Goal: Task Accomplishment & Management: Manage account settings

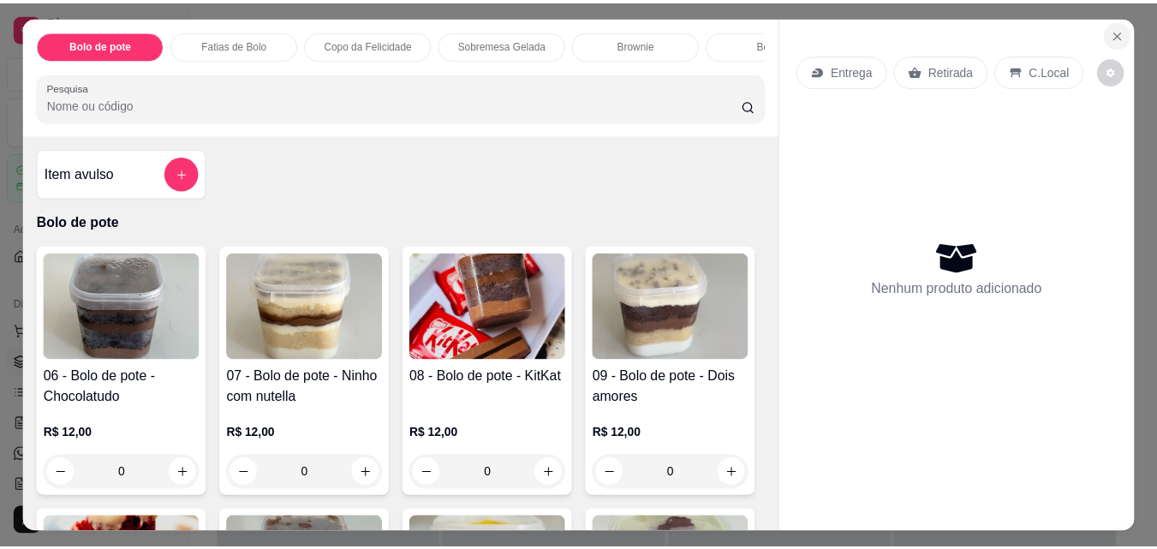
scroll to position [84, 0]
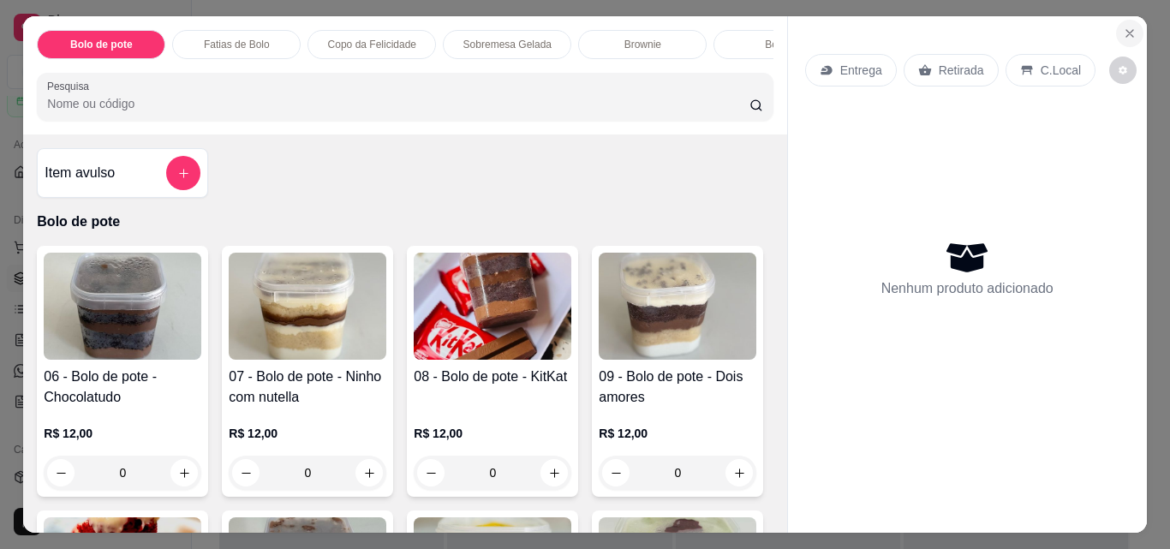
click at [1125, 27] on icon "Close" at bounding box center [1130, 34] width 14 height 14
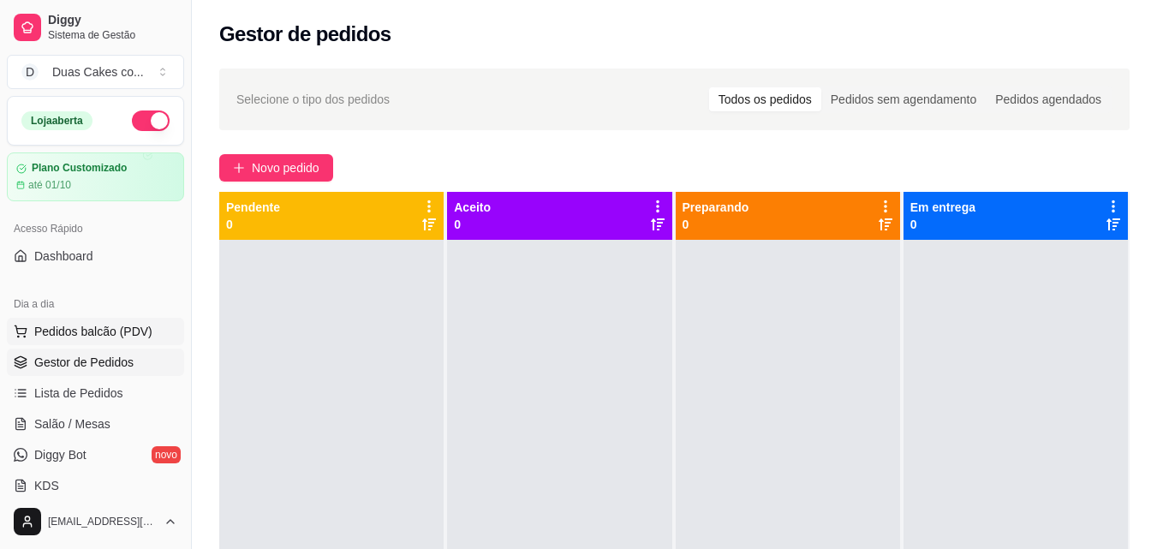
click at [64, 331] on span "Pedidos balcão (PDV)" at bounding box center [93, 331] width 118 height 17
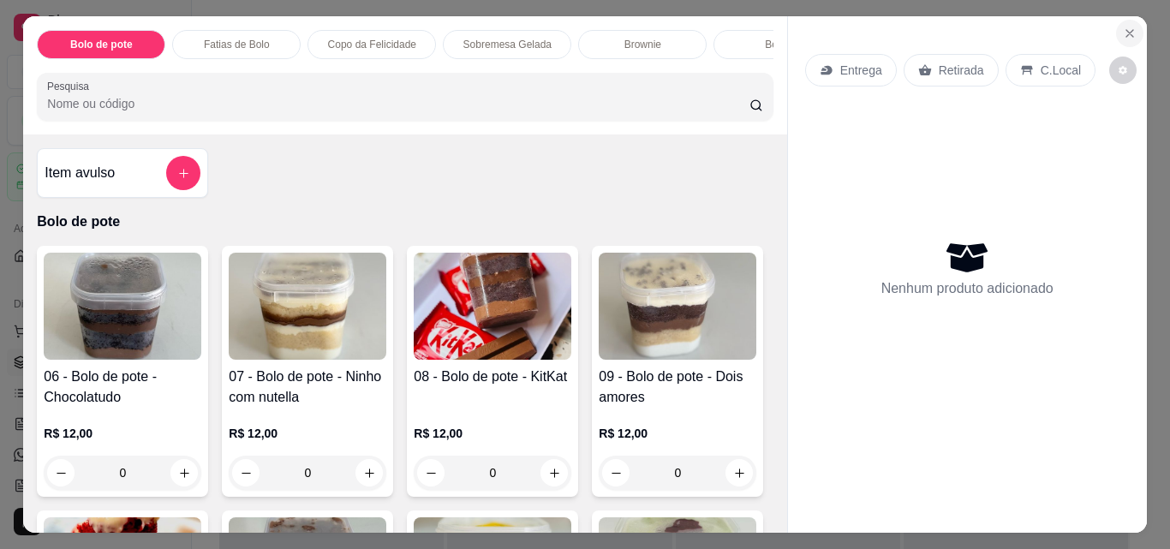
click at [1123, 27] on icon "Close" at bounding box center [1130, 34] width 14 height 14
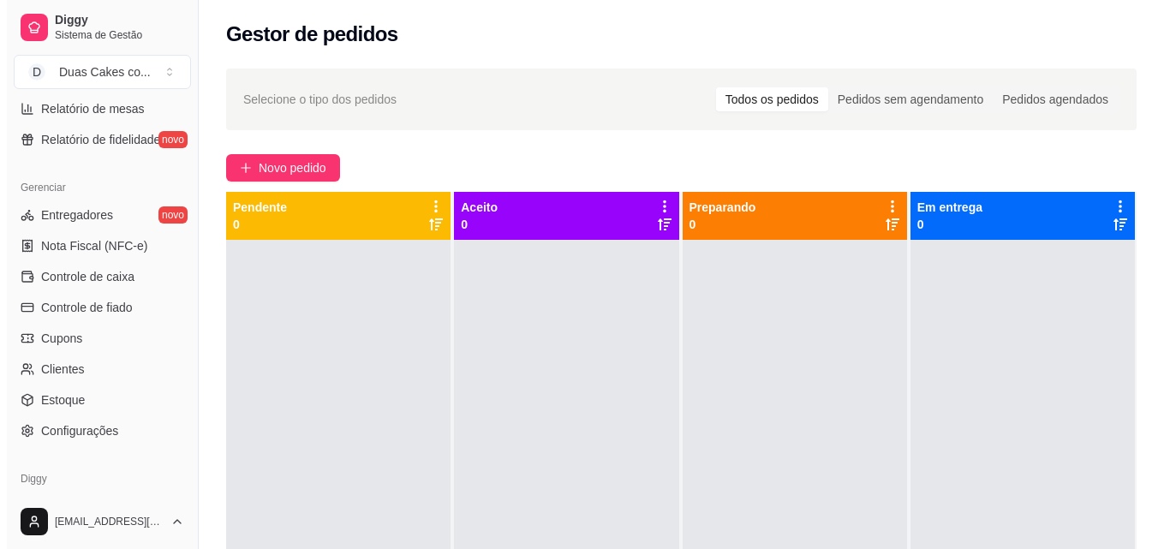
scroll to position [683, 0]
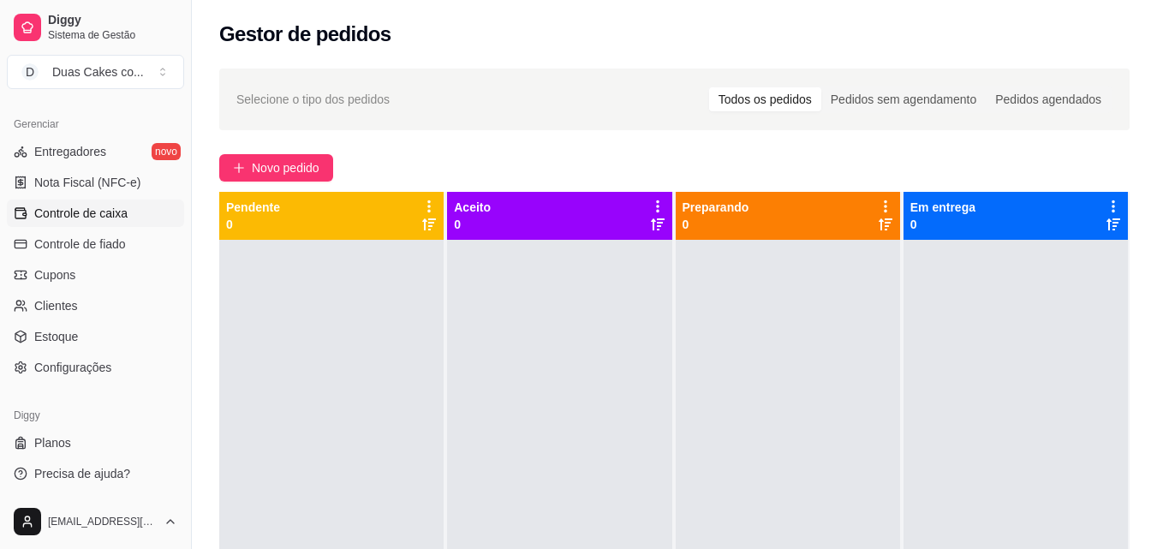
click at [70, 202] on link "Controle de caixa" at bounding box center [95, 213] width 177 height 27
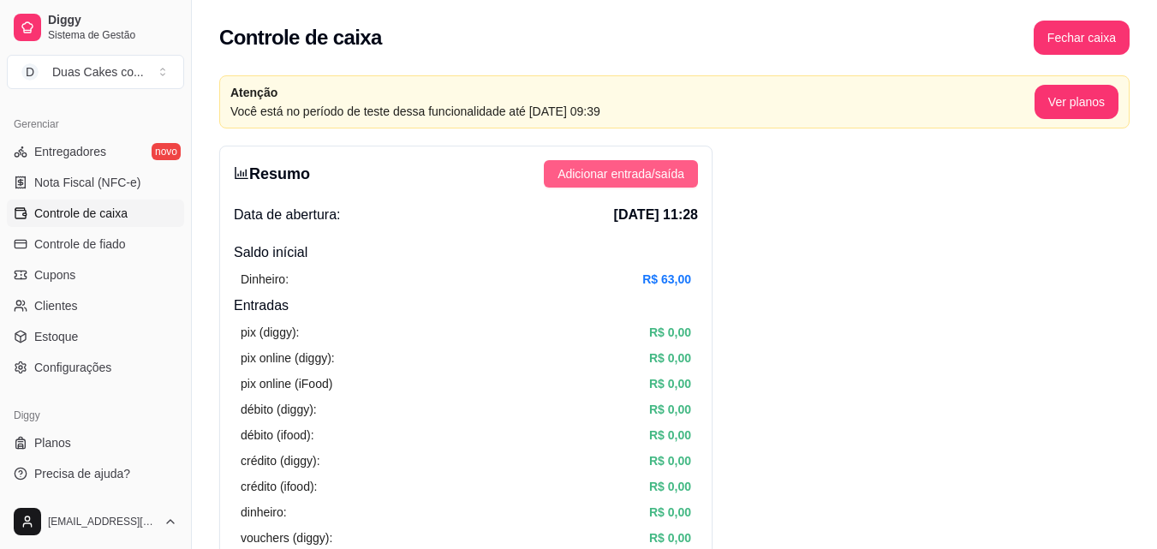
click at [623, 166] on span "Adicionar entrada/saída" at bounding box center [620, 173] width 127 height 19
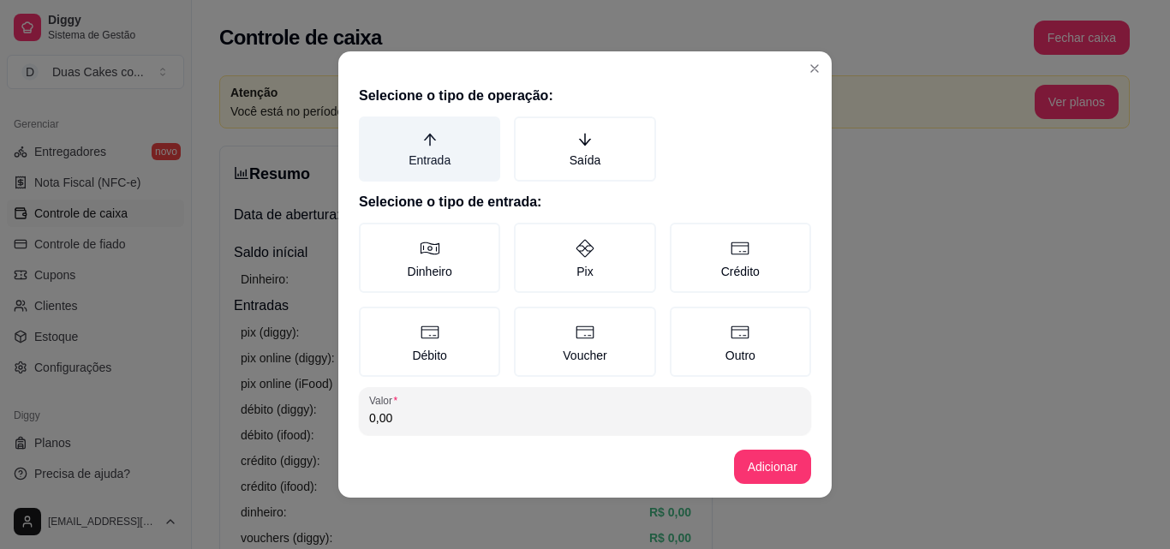
click at [407, 161] on label "Entrada" at bounding box center [429, 148] width 141 height 65
click at [372, 129] on button "Entrada" at bounding box center [365, 123] width 14 height 14
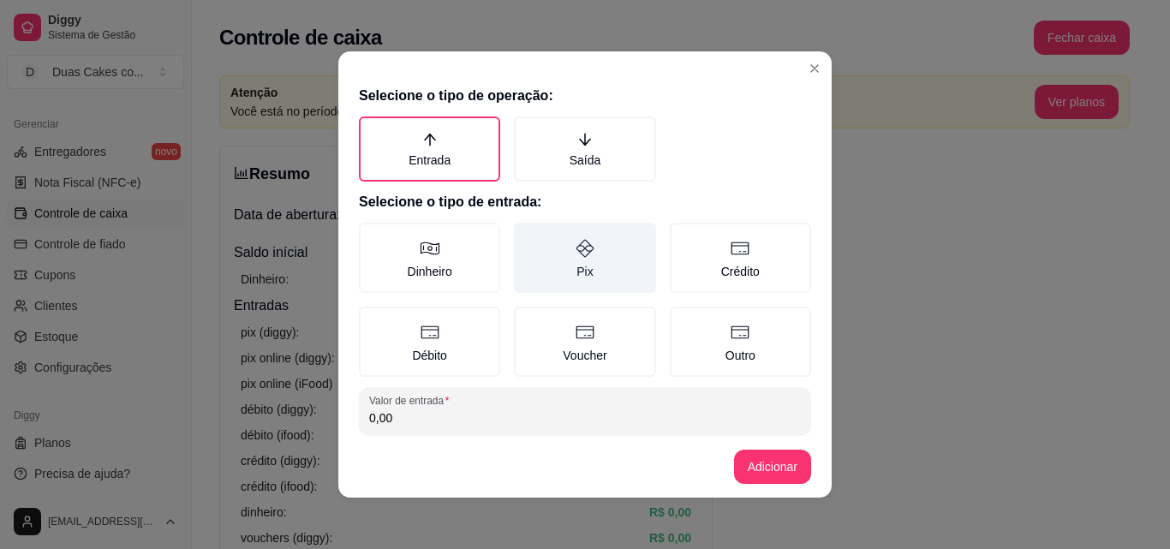
click at [572, 264] on label "Pix" at bounding box center [584, 258] width 141 height 70
click at [527, 235] on button "Pix" at bounding box center [520, 229] width 14 height 14
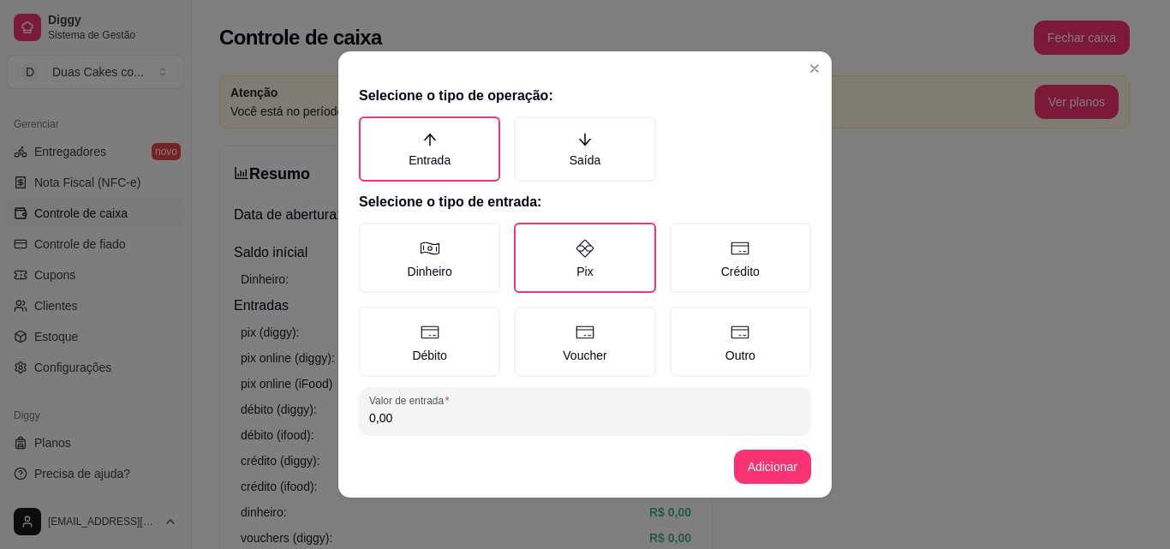
click at [393, 420] on input "0,00" at bounding box center [585, 417] width 432 height 17
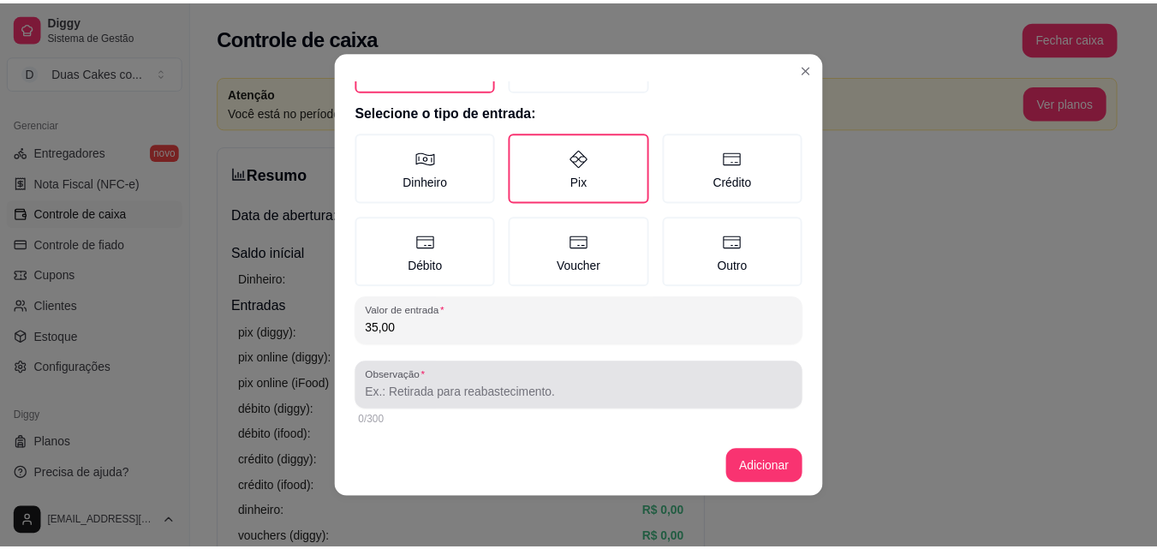
scroll to position [92, 0]
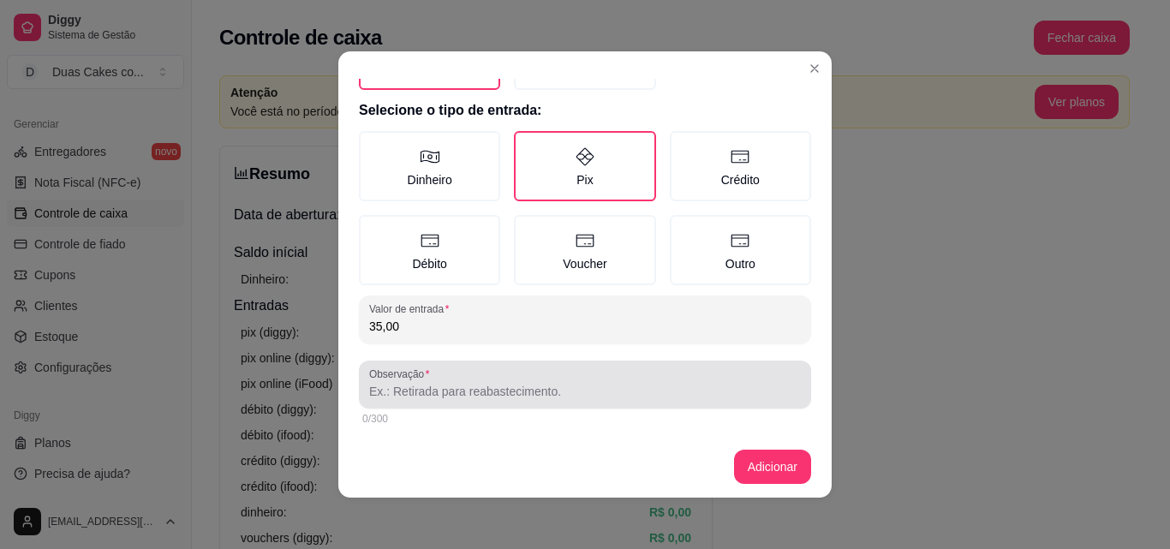
type input "35,00"
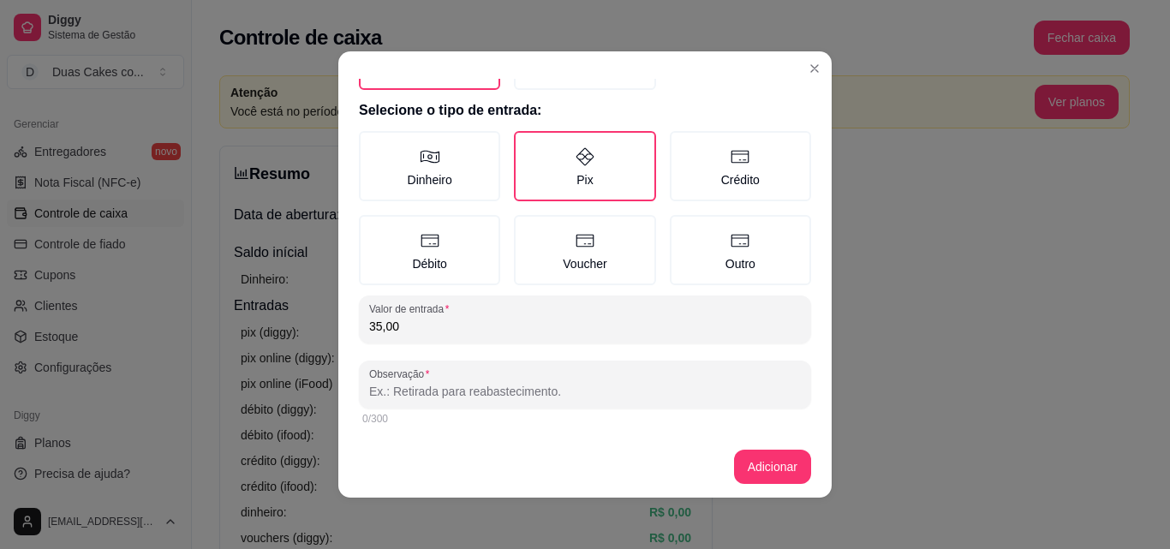
click at [492, 386] on input "Observação" at bounding box center [585, 391] width 432 height 17
type input "pagamento do bento cake da agnes meira"
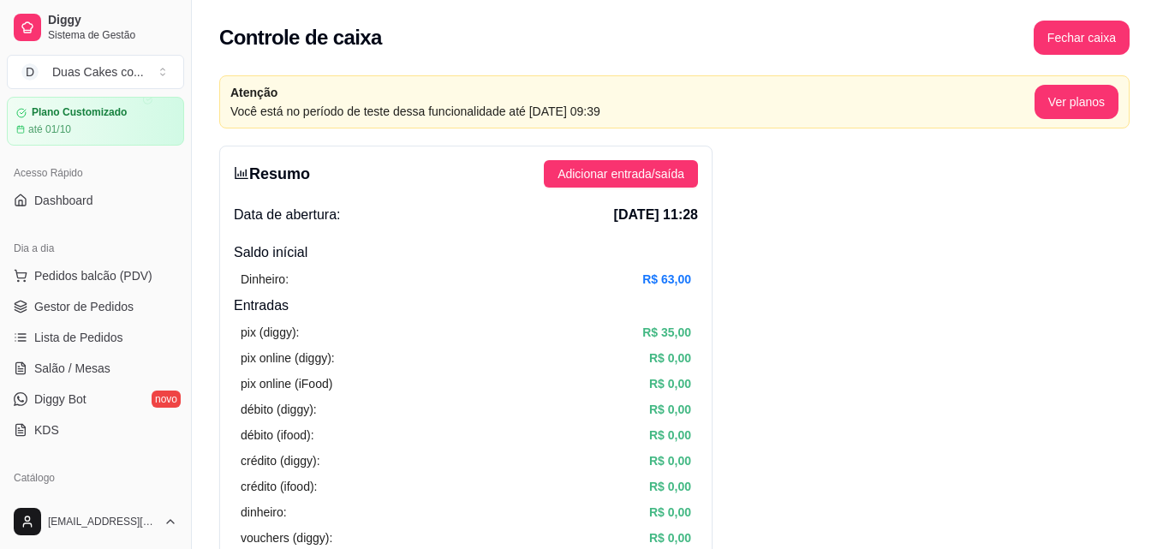
scroll to position [0, 0]
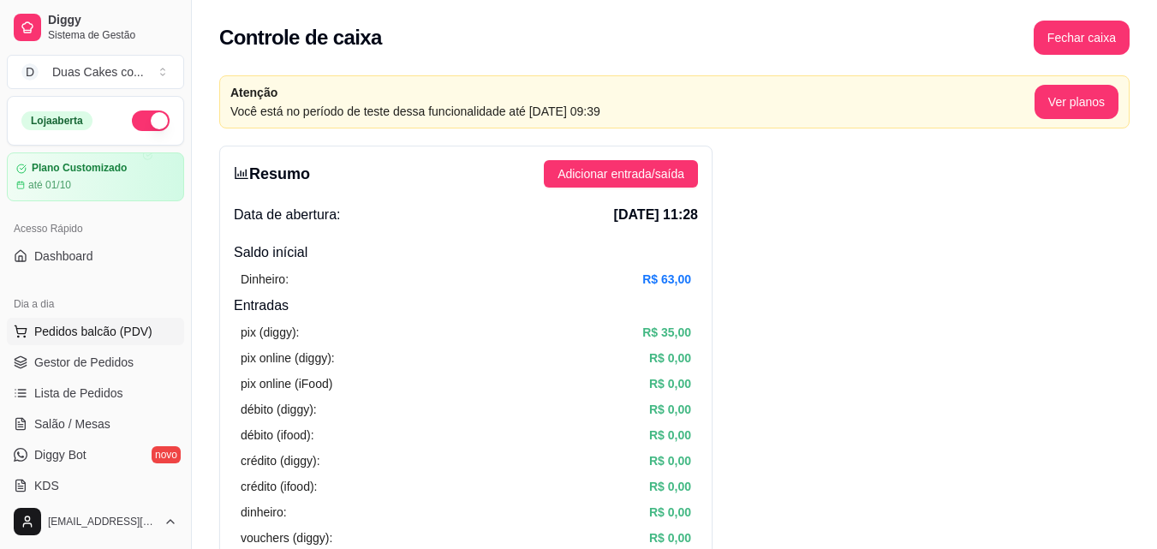
click at [73, 320] on button "Pedidos balcão (PDV)" at bounding box center [95, 331] width 177 height 27
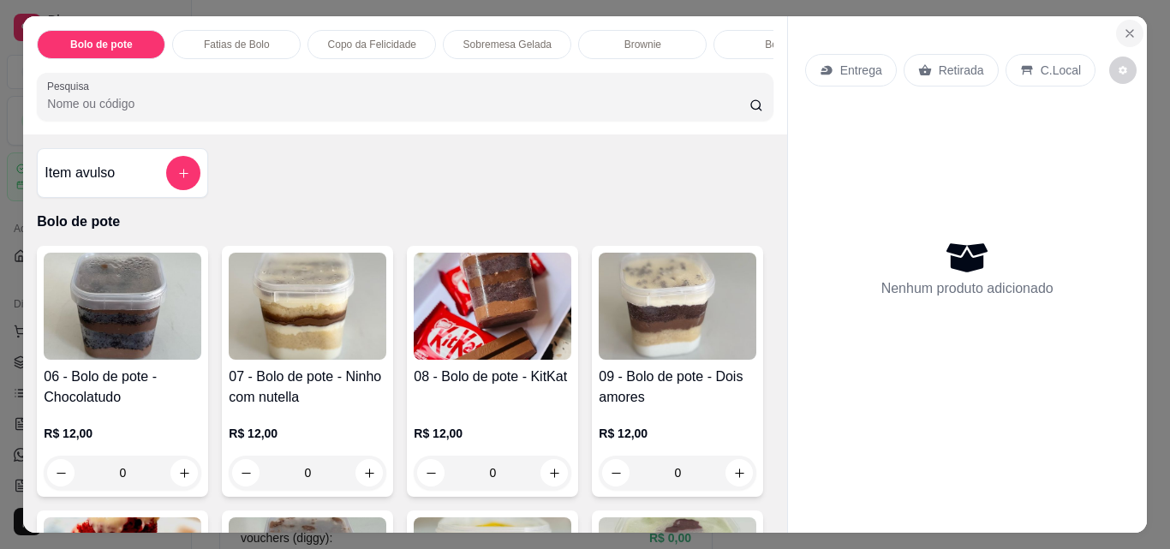
click at [1126, 30] on icon "Close" at bounding box center [1129, 33] width 7 height 7
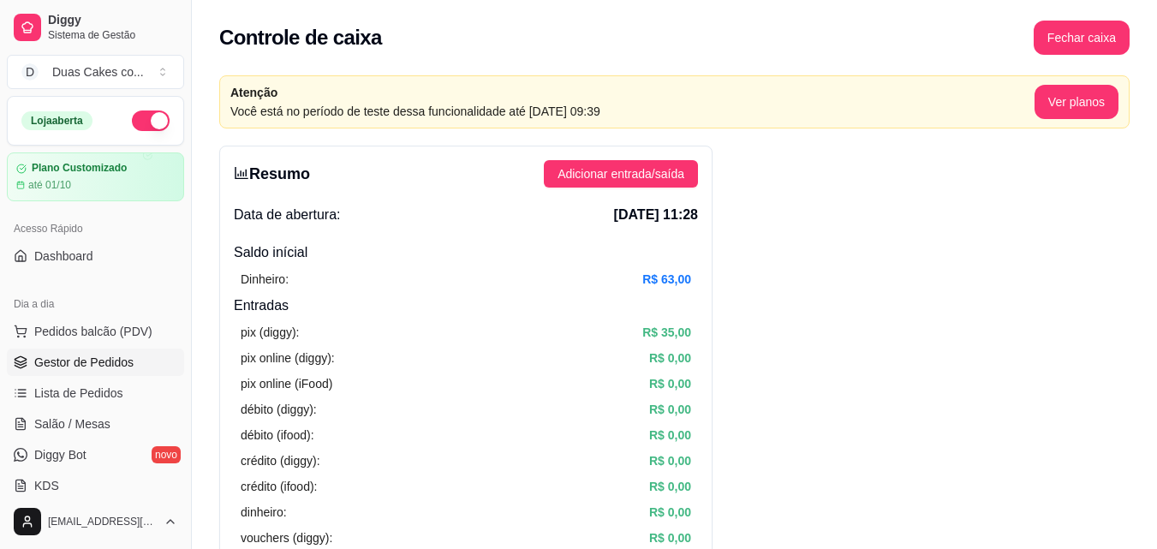
click at [91, 361] on span "Gestor de Pedidos" at bounding box center [83, 362] width 99 height 17
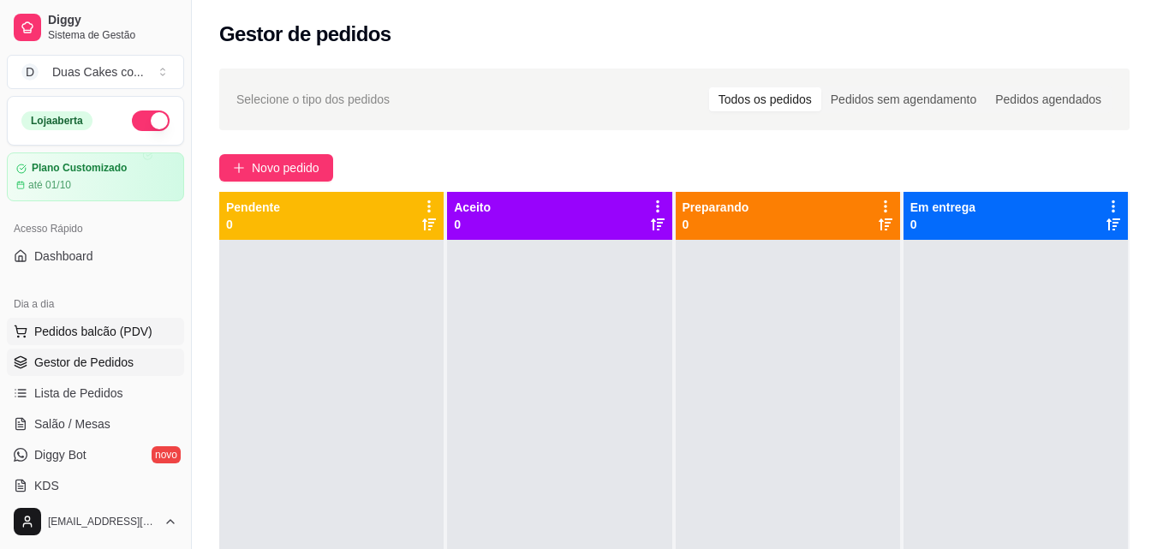
click at [77, 325] on span "Pedidos balcão (PDV)" at bounding box center [93, 331] width 118 height 17
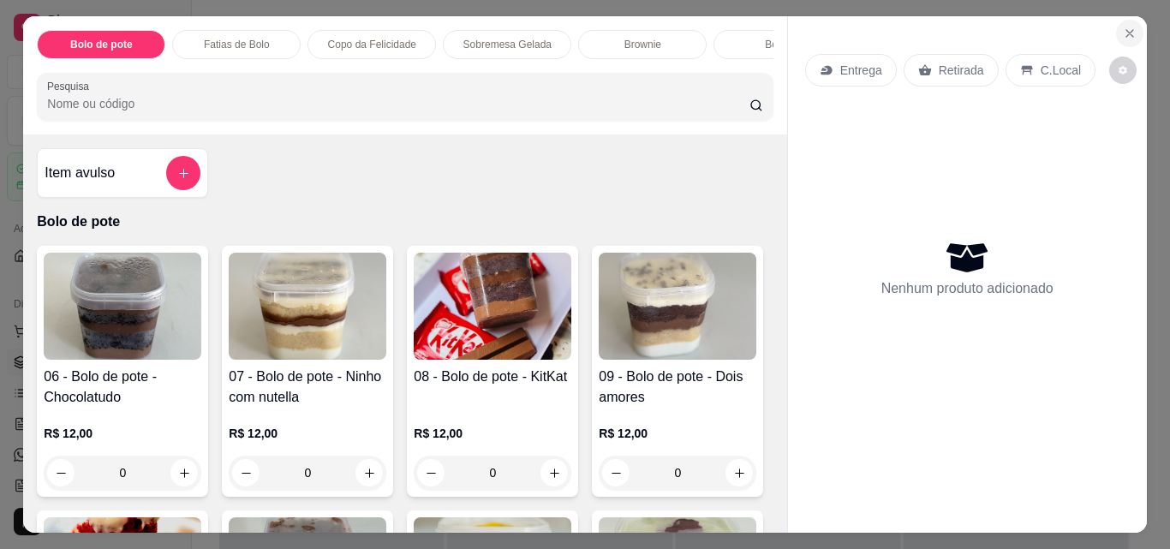
click at [1126, 27] on icon "Close" at bounding box center [1130, 34] width 14 height 14
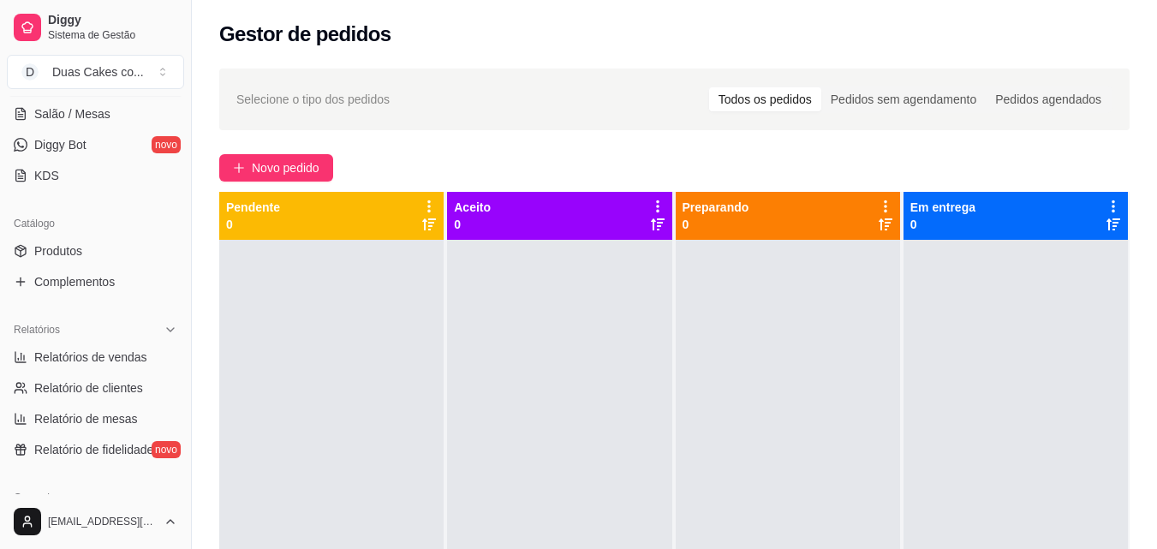
scroll to position [343, 0]
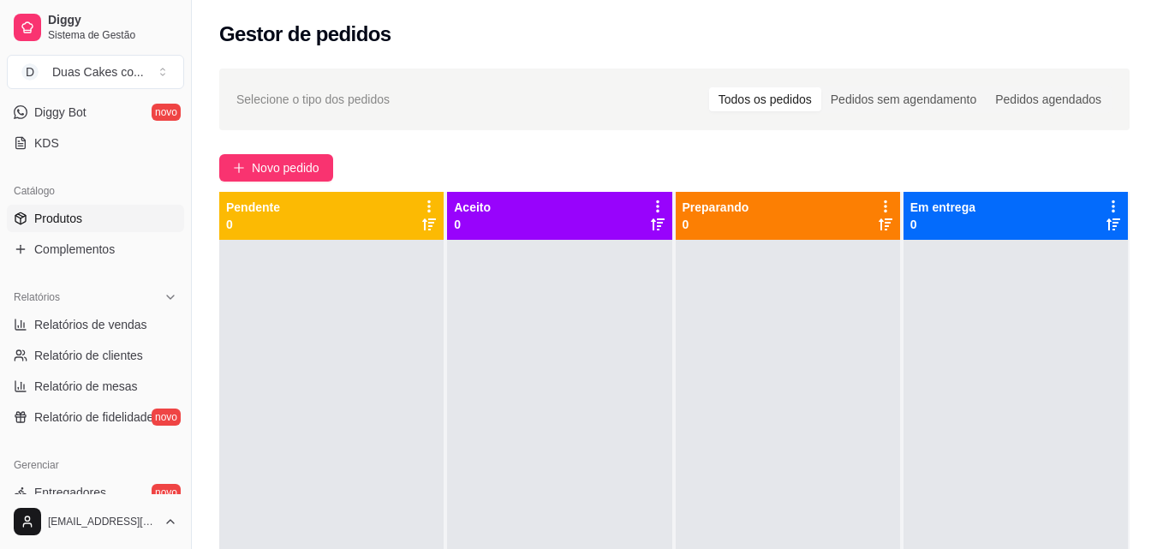
click at [57, 208] on link "Produtos" at bounding box center [95, 218] width 177 height 27
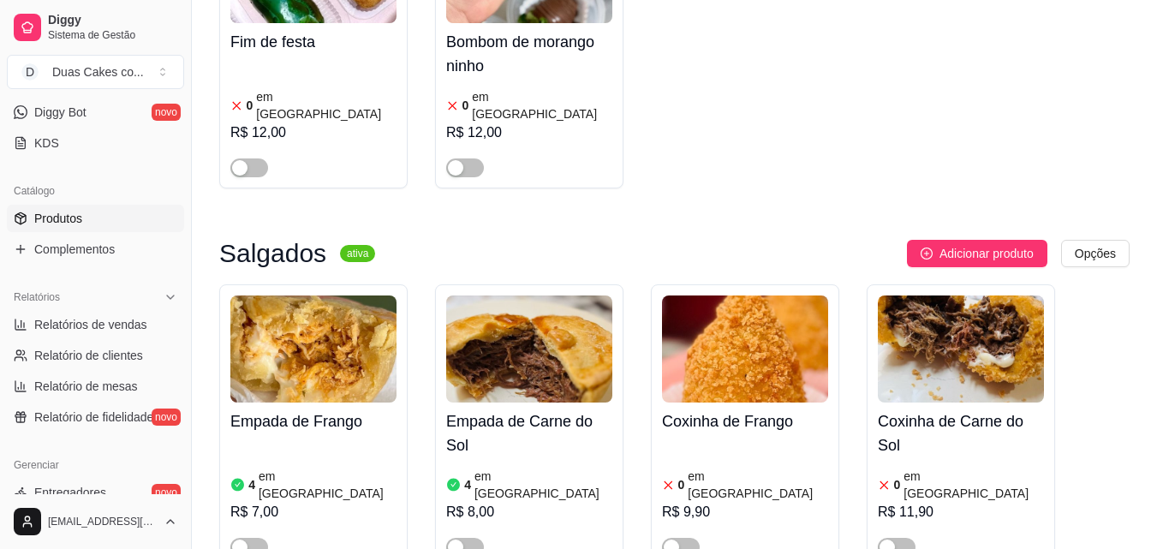
scroll to position [343, 0]
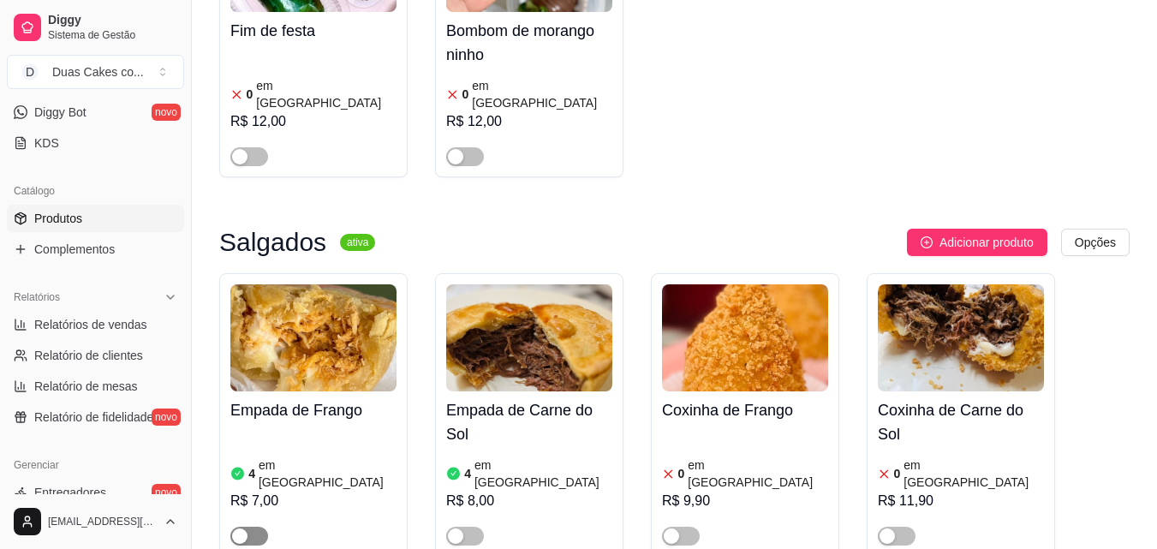
click at [233, 528] on div "button" at bounding box center [239, 535] width 15 height 15
click at [459, 528] on div "button" at bounding box center [455, 535] width 15 height 15
click at [309, 367] on img at bounding box center [313, 337] width 166 height 107
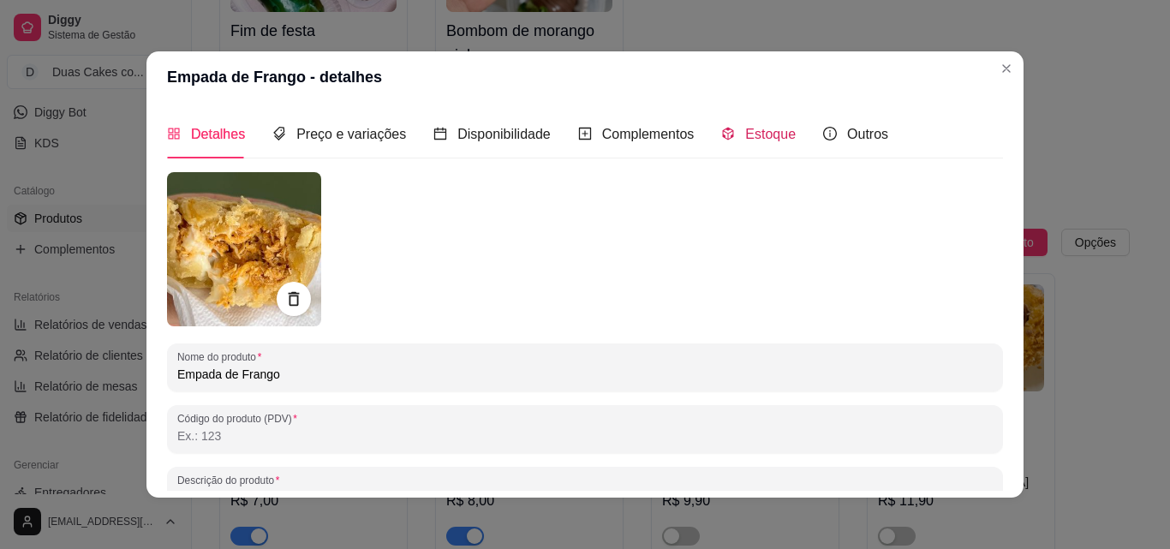
click at [751, 131] on span "Estoque" at bounding box center [770, 134] width 51 height 15
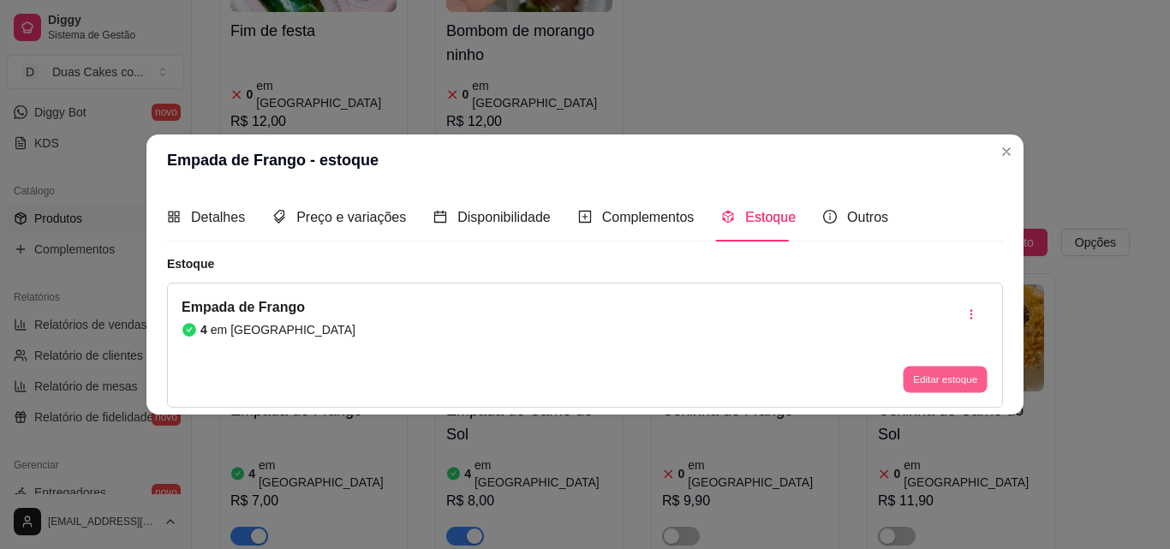
click at [958, 382] on button "Editar estoque" at bounding box center [945, 380] width 84 height 27
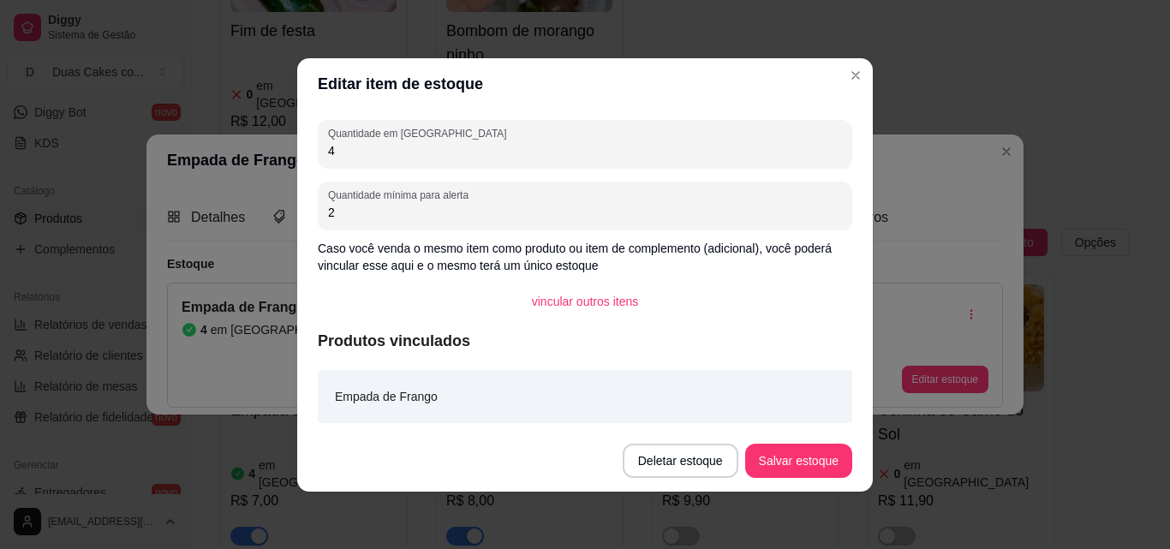
click at [350, 156] on input "4" at bounding box center [585, 150] width 514 height 17
type input "10"
click at [769, 466] on button "Salvar estoque" at bounding box center [798, 461] width 107 height 34
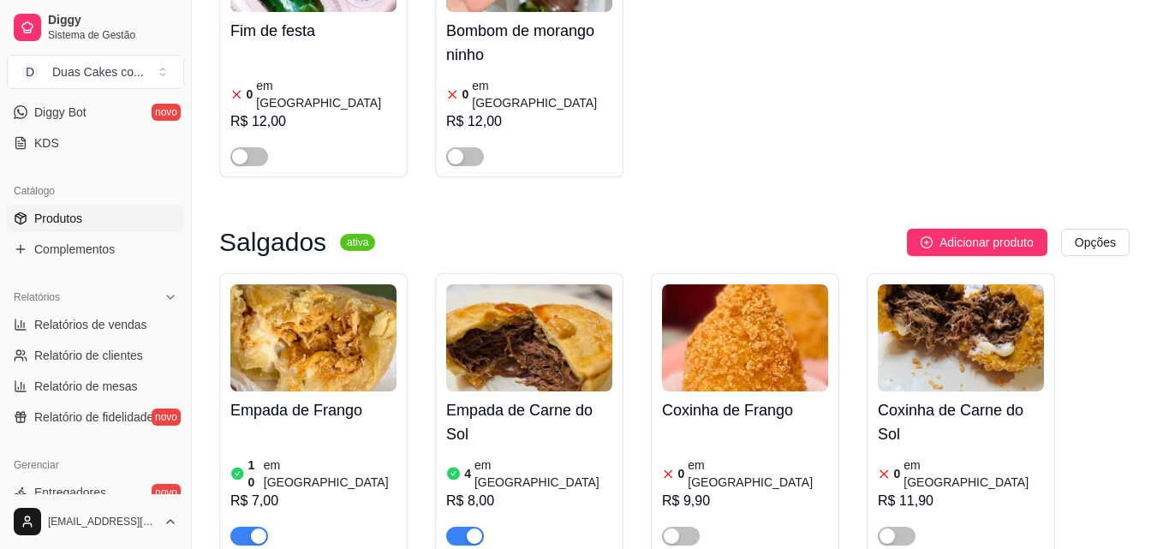
click at [455, 468] on icon at bounding box center [453, 474] width 13 height 13
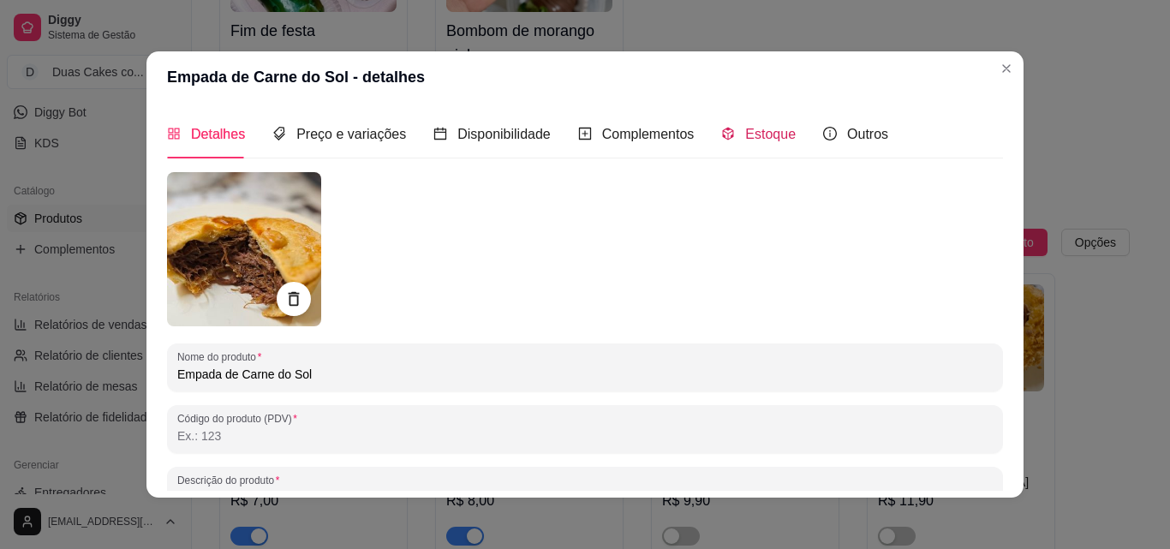
click at [745, 135] on span "Estoque" at bounding box center [770, 134] width 51 height 15
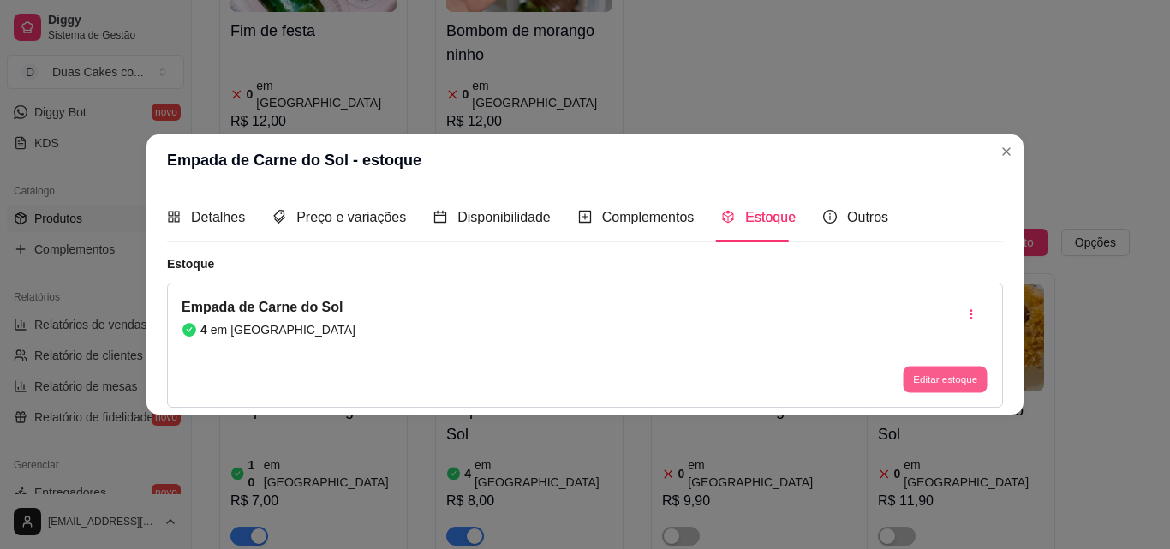
click at [936, 383] on button "Editar estoque" at bounding box center [945, 380] width 84 height 27
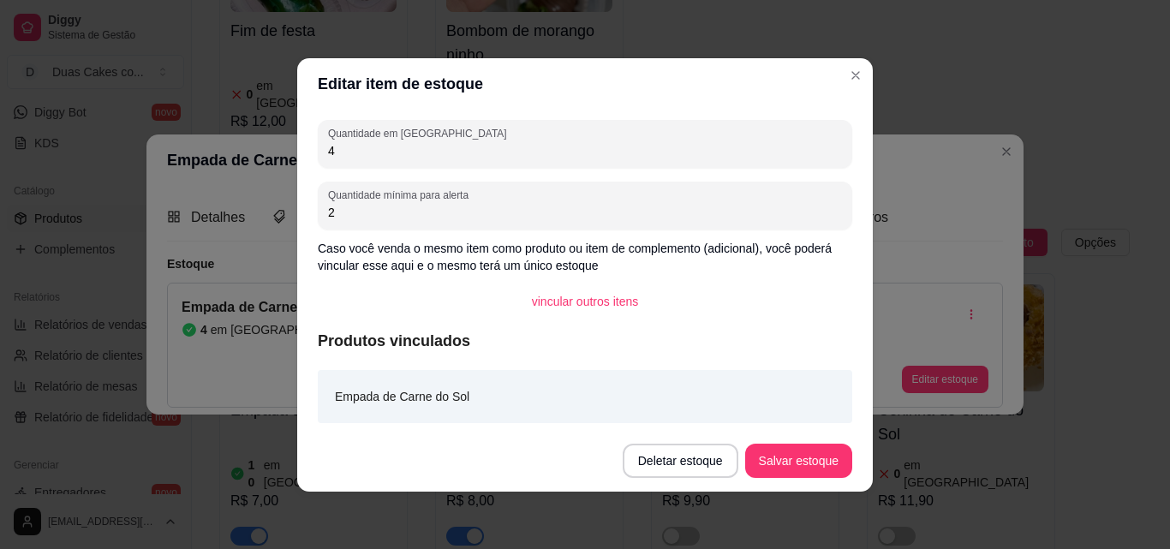
click at [365, 158] on input "4" at bounding box center [585, 150] width 514 height 17
type input "10"
click at [804, 450] on button "Salvar estoque" at bounding box center [798, 460] width 104 height 33
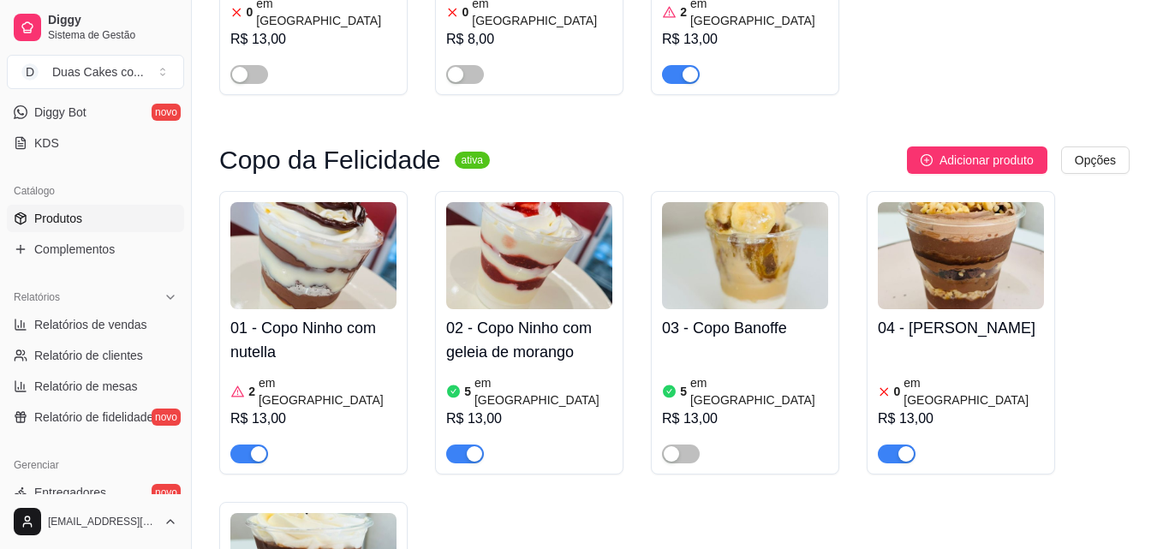
scroll to position [3425, 0]
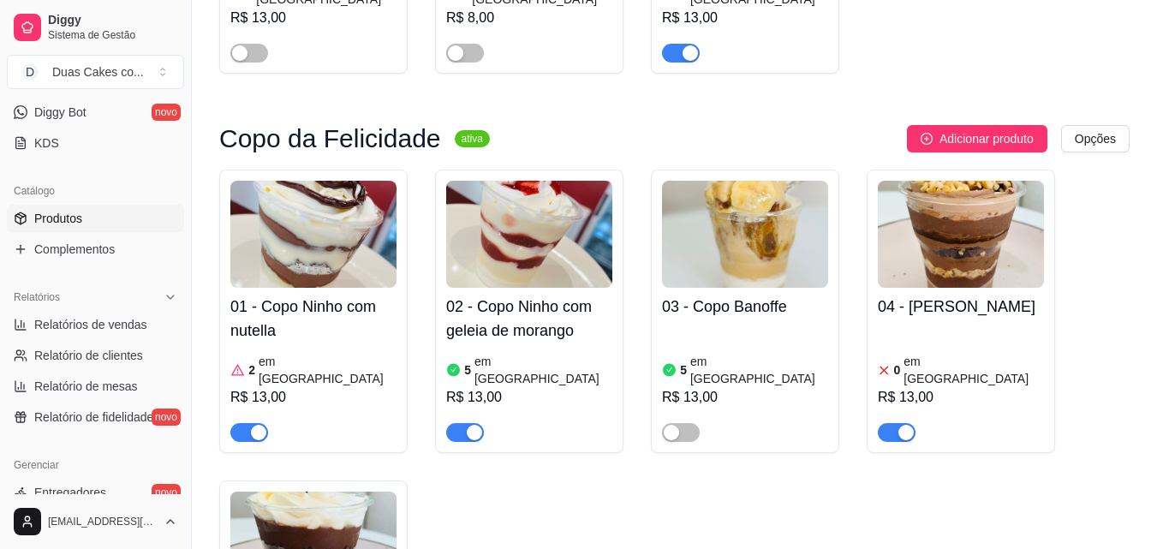
click at [265, 353] on article "em estoque" at bounding box center [328, 370] width 138 height 34
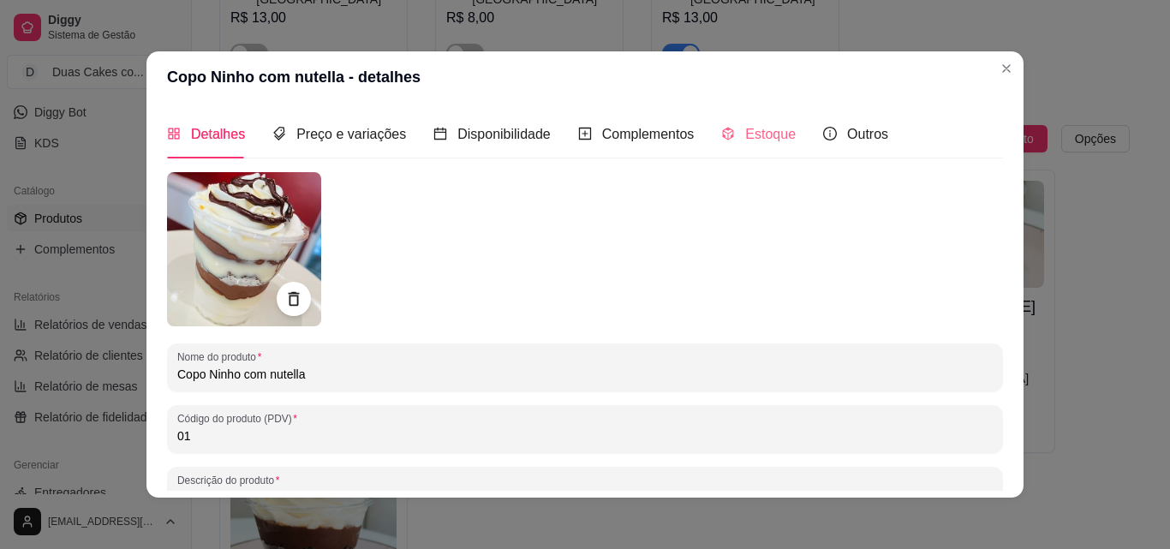
click at [752, 121] on div "Estoque" at bounding box center [758, 134] width 75 height 49
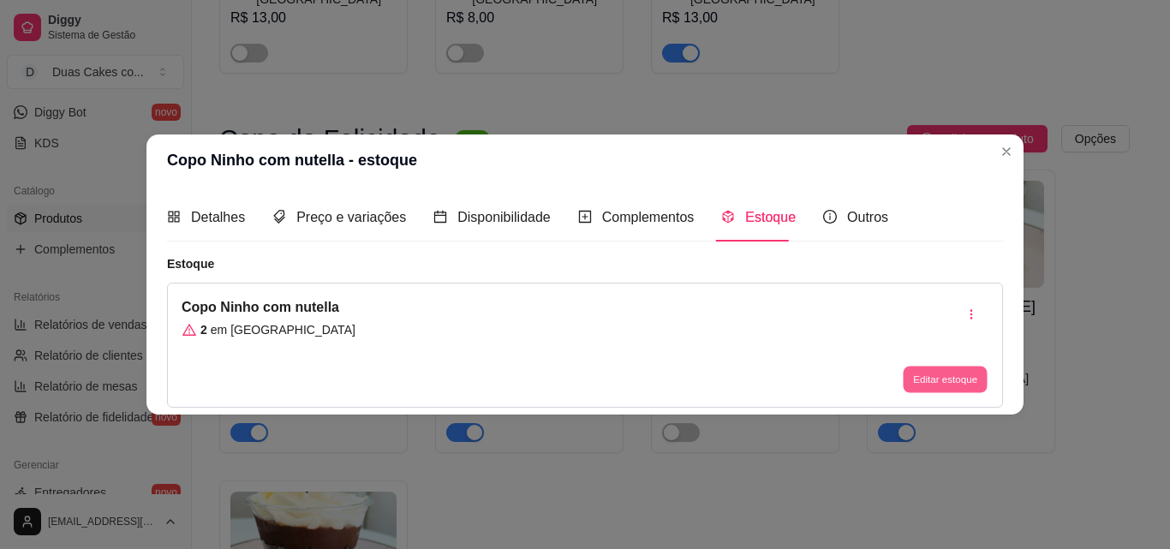
click at [923, 371] on button "Editar estoque" at bounding box center [945, 380] width 84 height 27
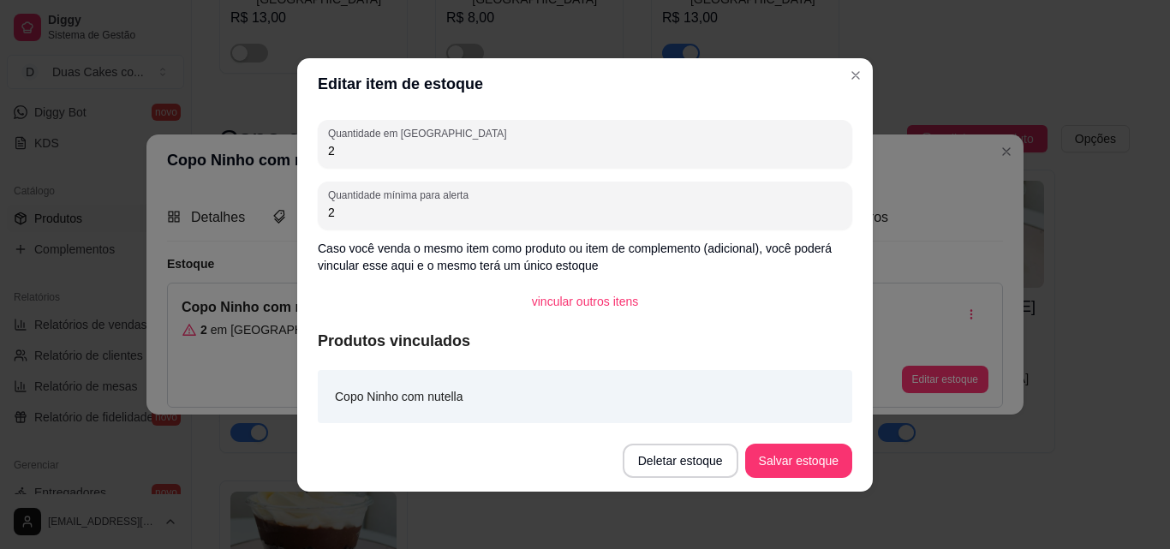
click at [362, 157] on input "2" at bounding box center [585, 150] width 514 height 17
type input "1"
click at [801, 459] on button "Salvar estoque" at bounding box center [798, 461] width 107 height 34
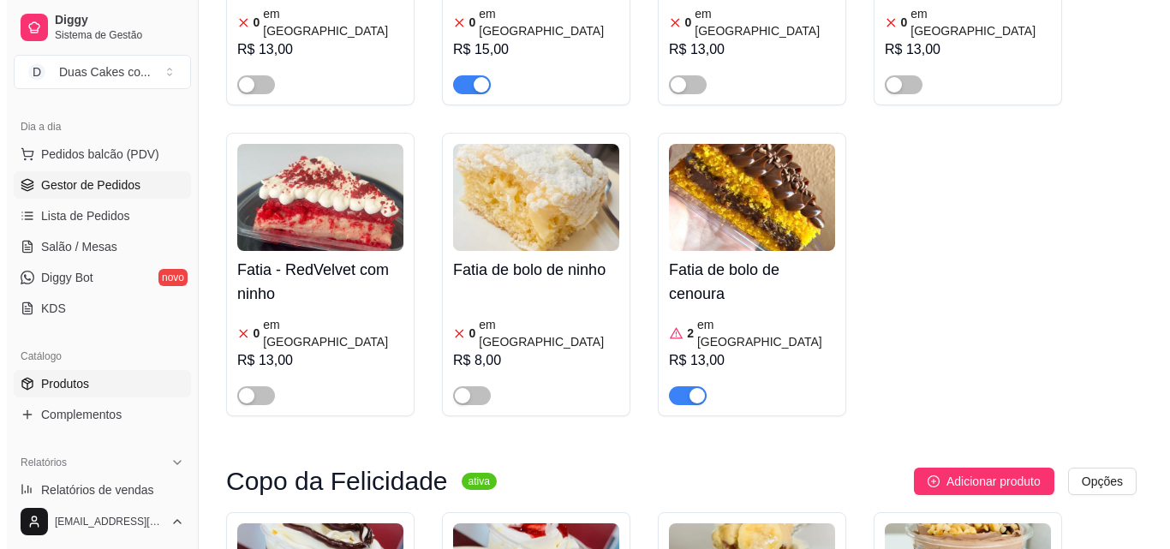
scroll to position [171, 0]
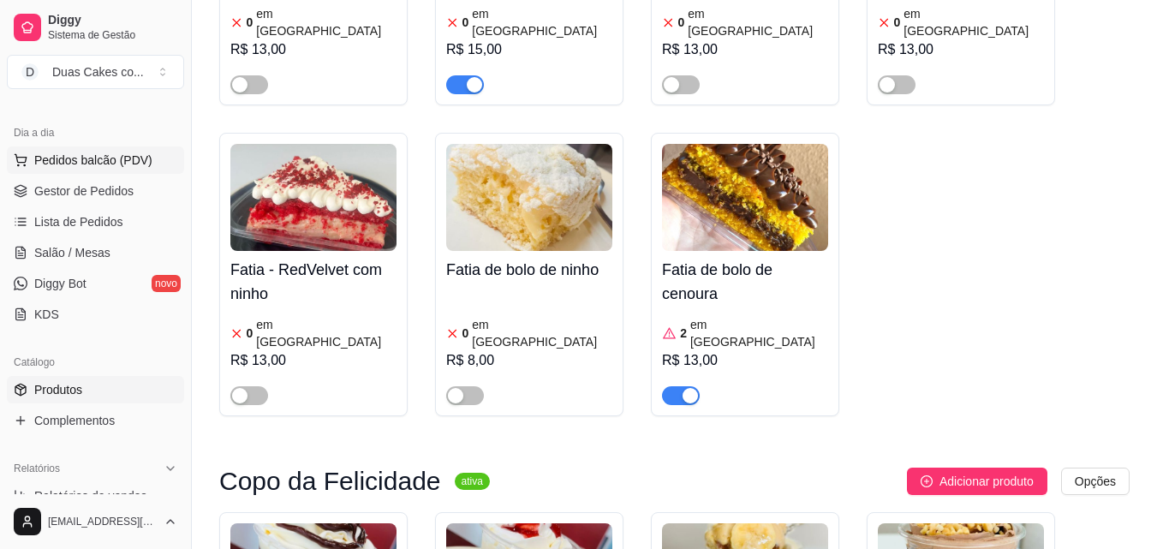
click at [86, 155] on span "Pedidos balcão (PDV)" at bounding box center [93, 160] width 118 height 17
